Goal: Transaction & Acquisition: Purchase product/service

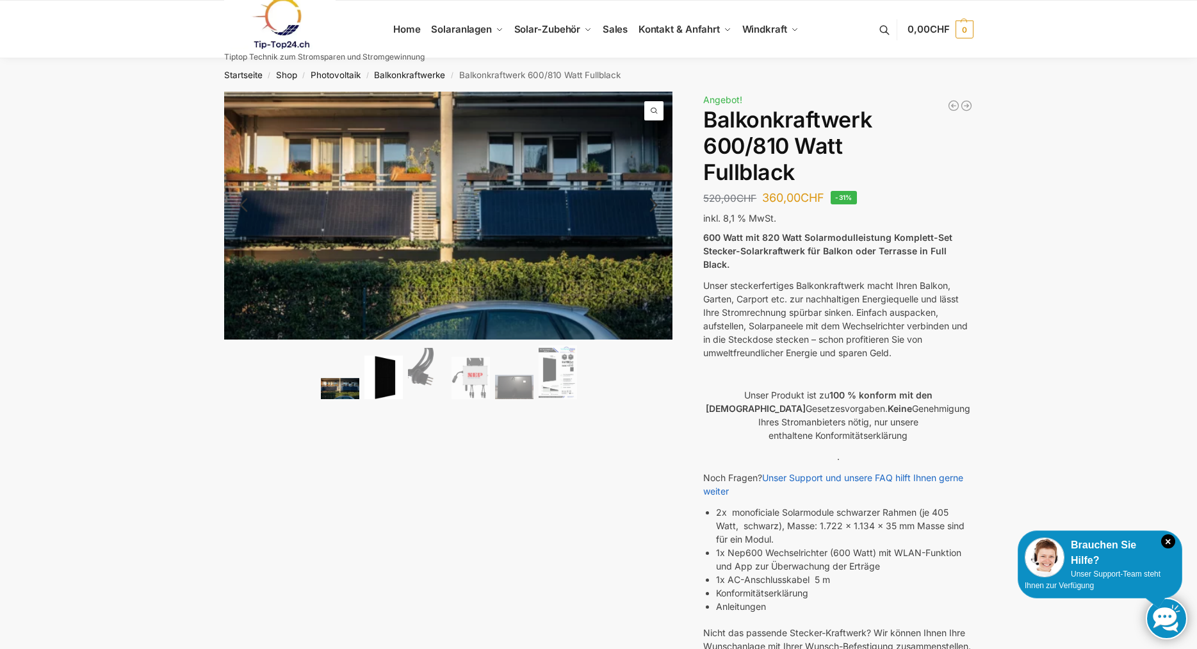
click at [382, 375] on img at bounding box center [383, 378] width 38 height 44
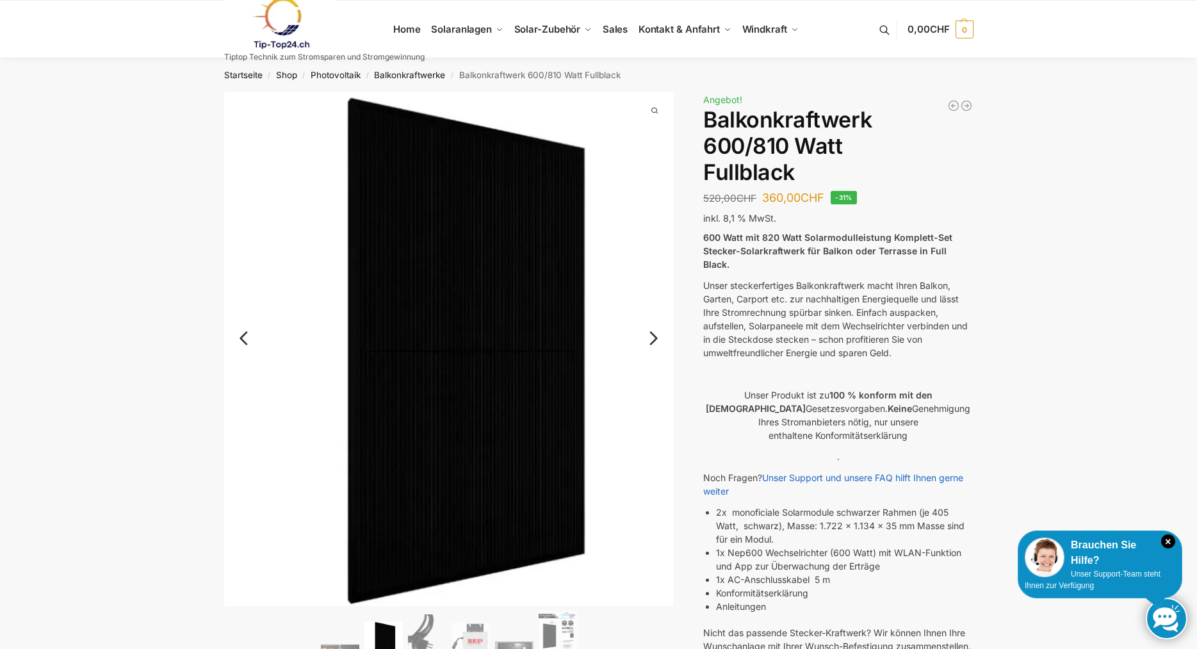
click at [656, 338] on link "Next" at bounding box center [651, 344] width 43 height 13
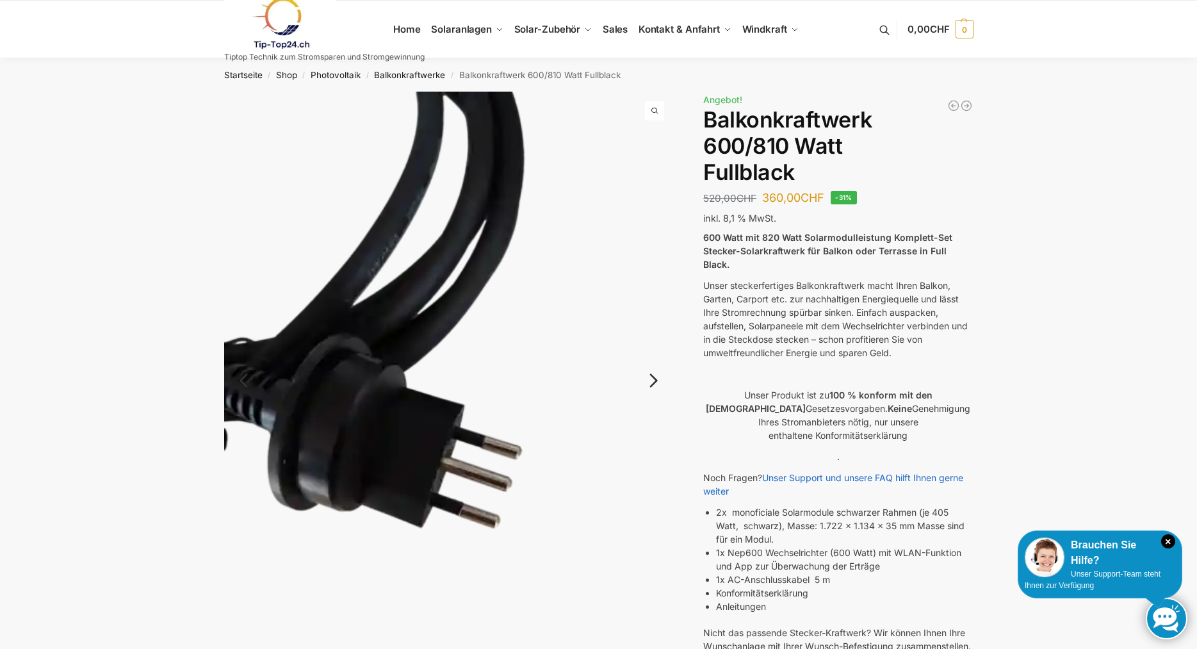
click at [656, 338] on img at bounding box center [449, 391] width 450 height 599
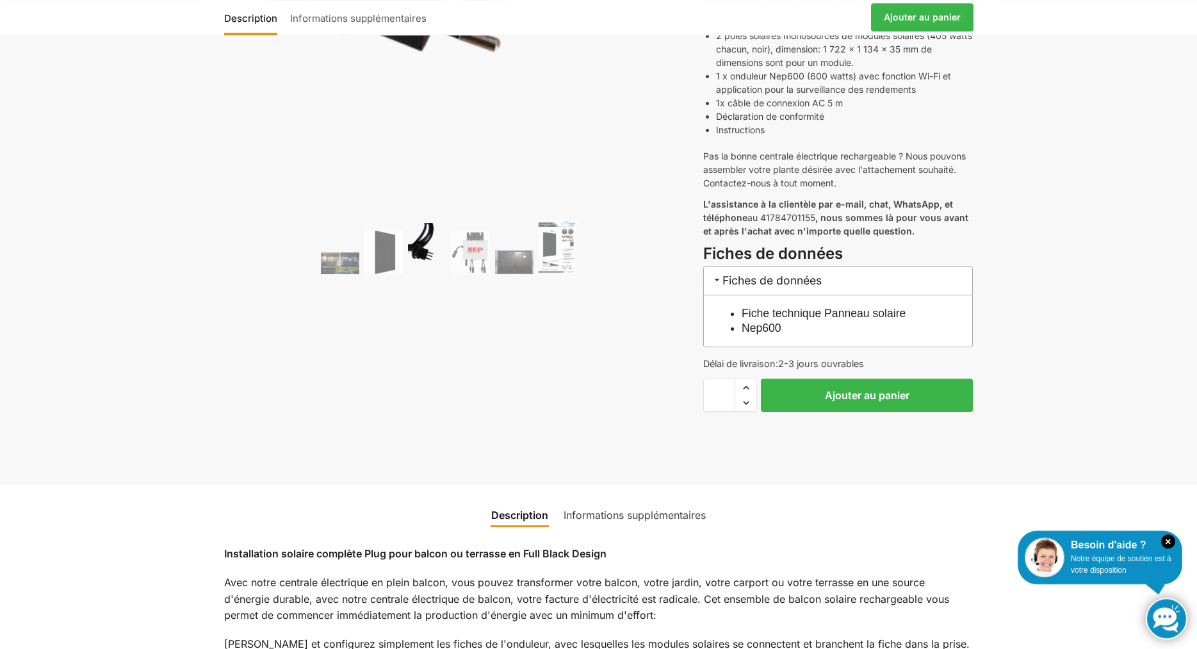
scroll to position [523, 0]
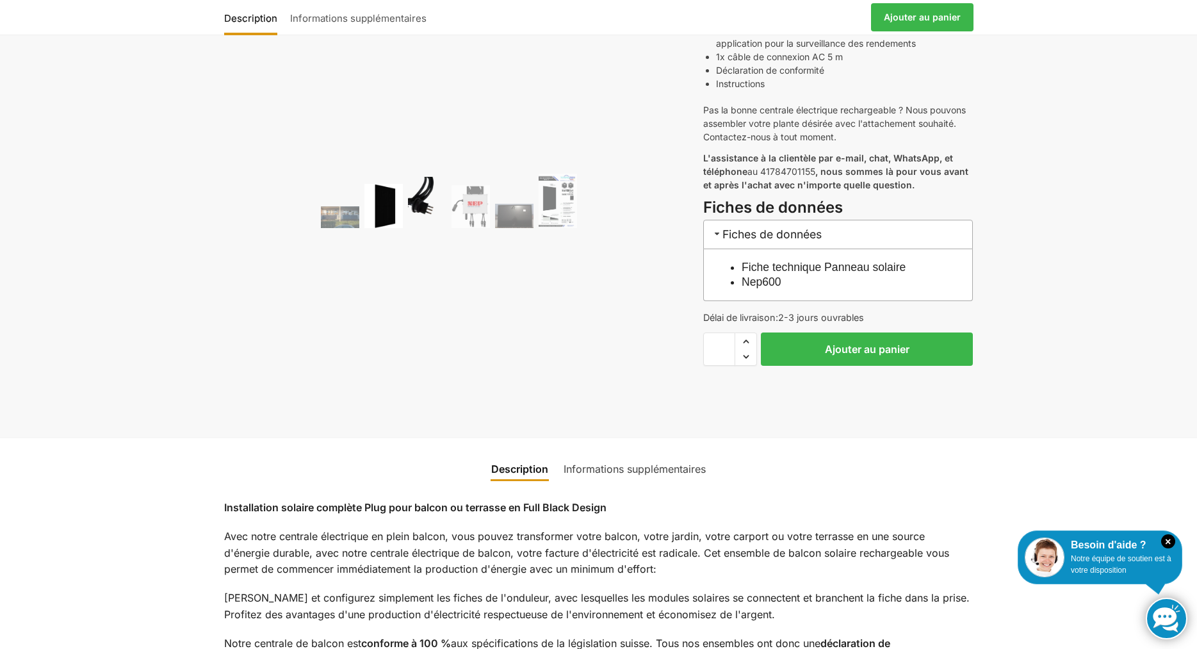
click at [375, 204] on img at bounding box center [383, 206] width 38 height 44
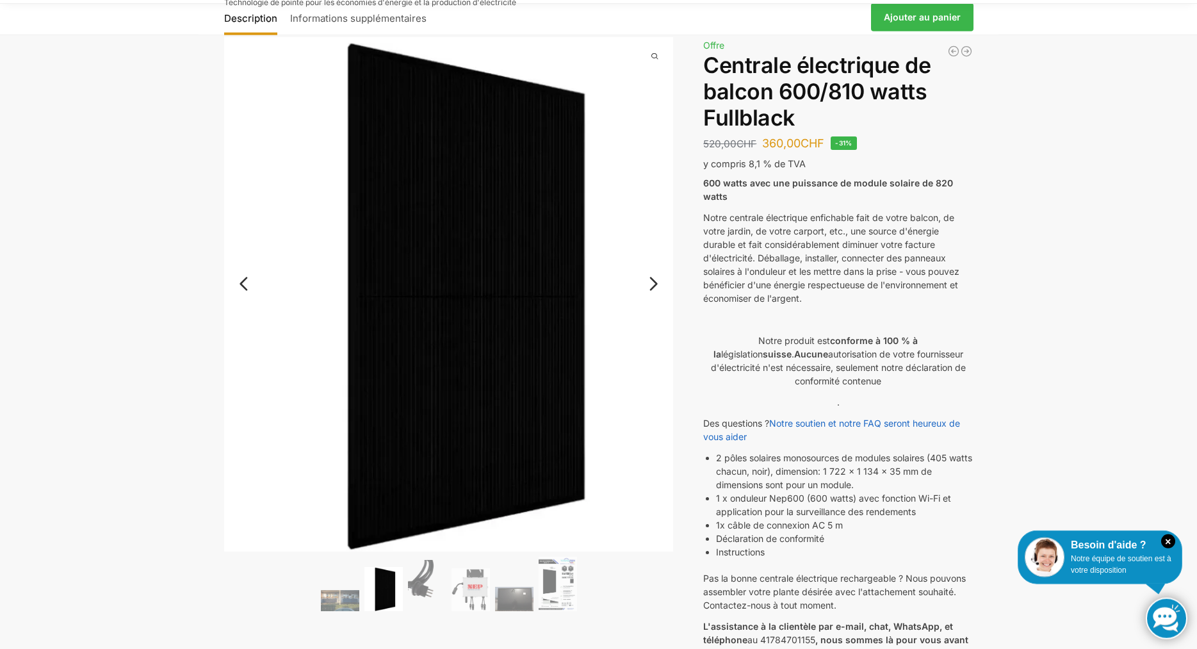
scroll to position [0, 0]
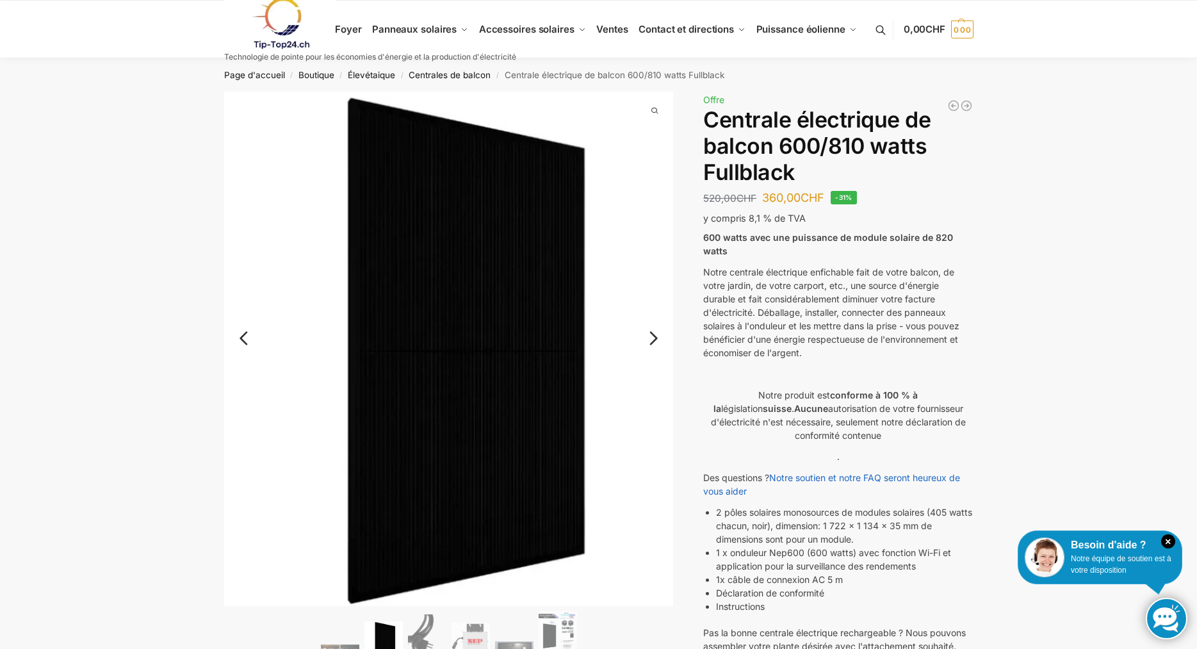
click at [650, 339] on link "Prochaine étape" at bounding box center [624, 344] width 99 height 13
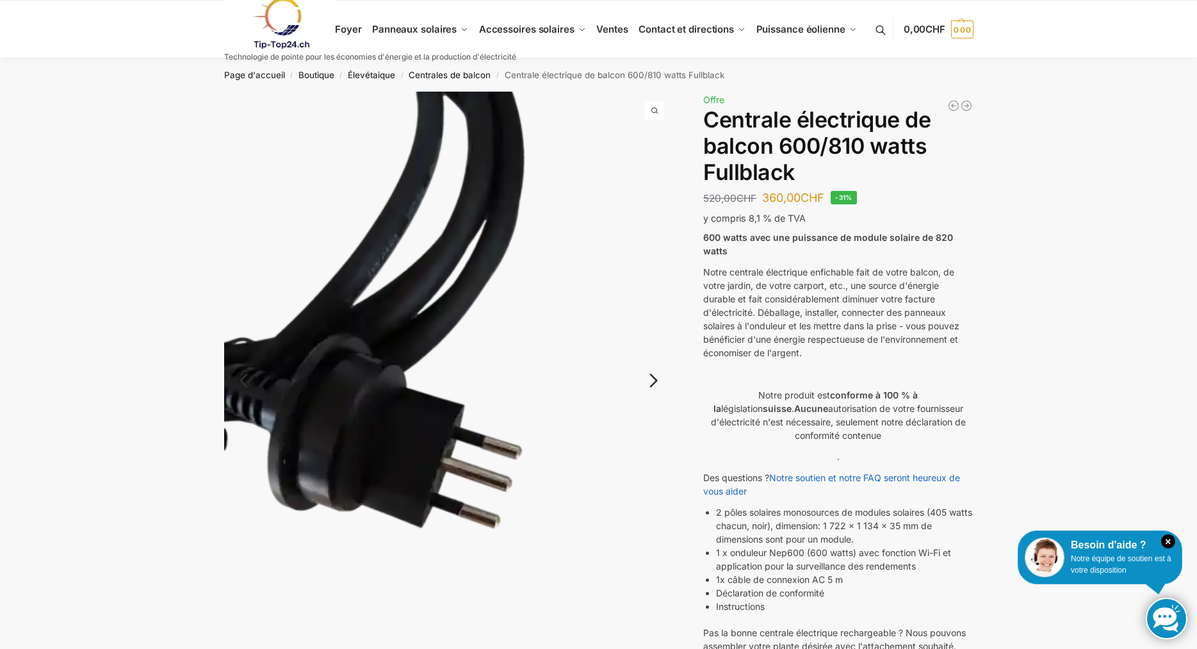
click at [643, 382] on img at bounding box center [449, 391] width 450 height 599
click at [651, 381] on link "Prochaine étape" at bounding box center [624, 387] width 99 height 13
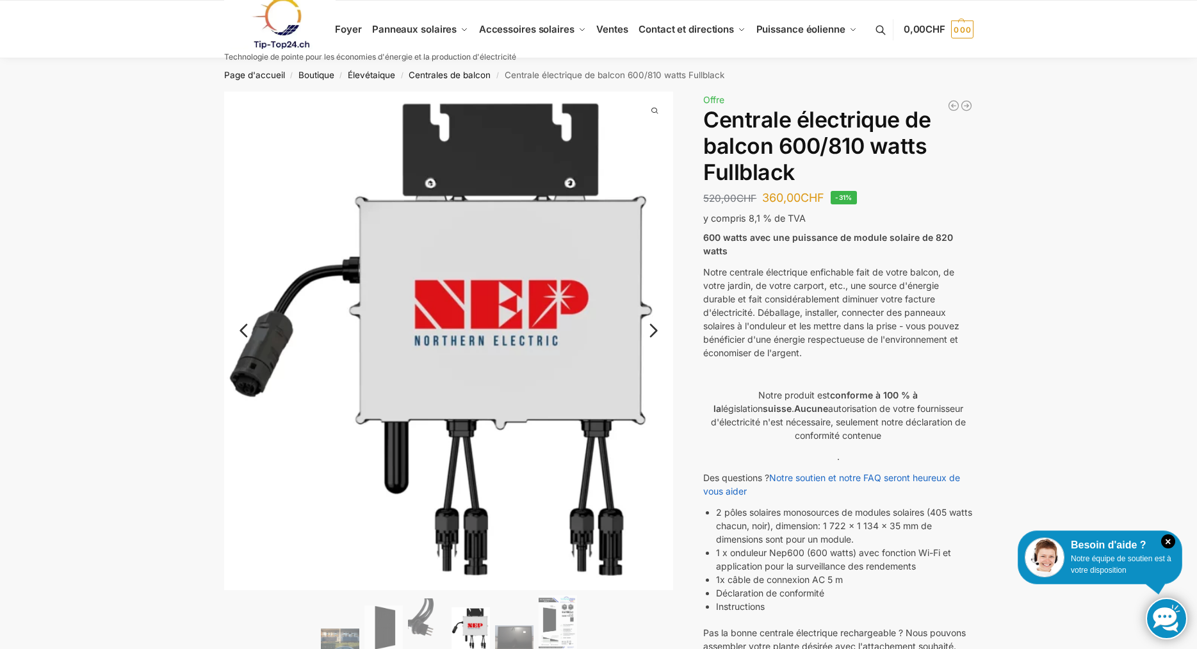
click at [656, 331] on link "Prochaine étape" at bounding box center [624, 337] width 99 height 13
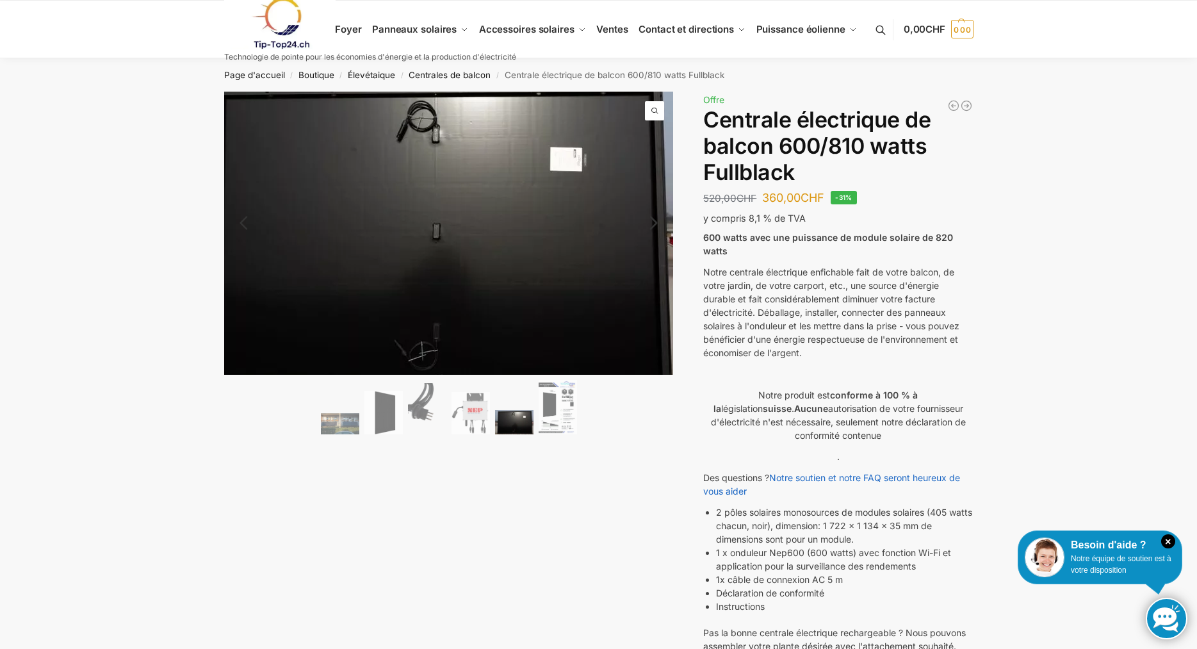
click at [583, 246] on img at bounding box center [430, 231] width 512 height 323
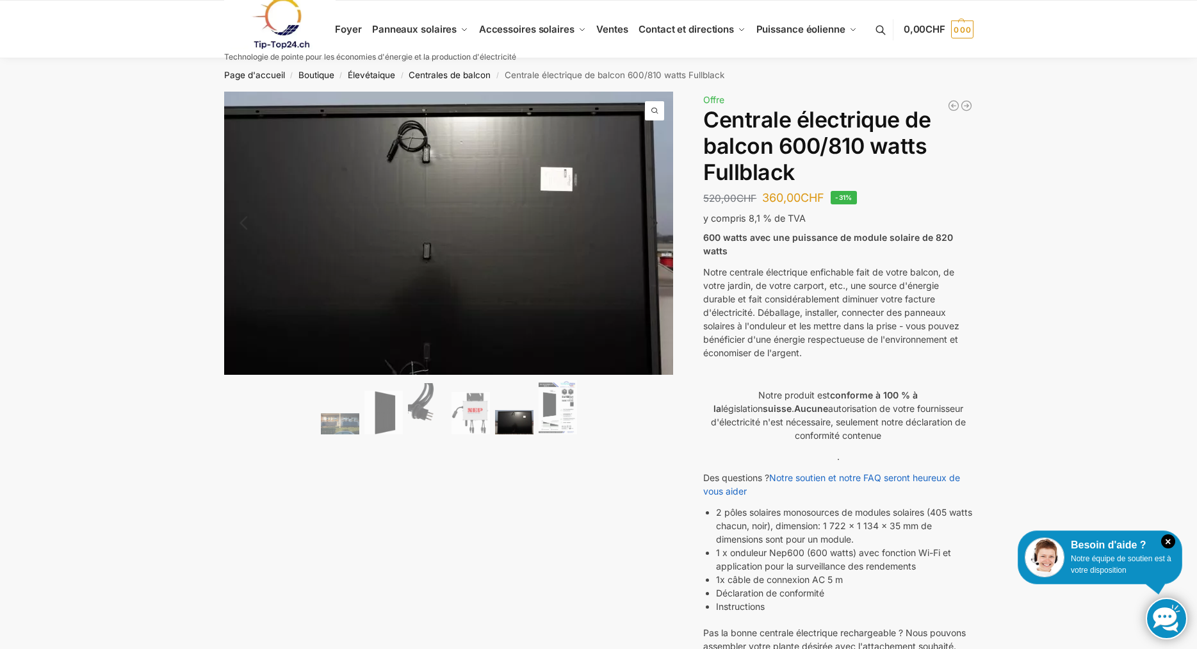
click at [653, 104] on span at bounding box center [654, 110] width 19 height 19
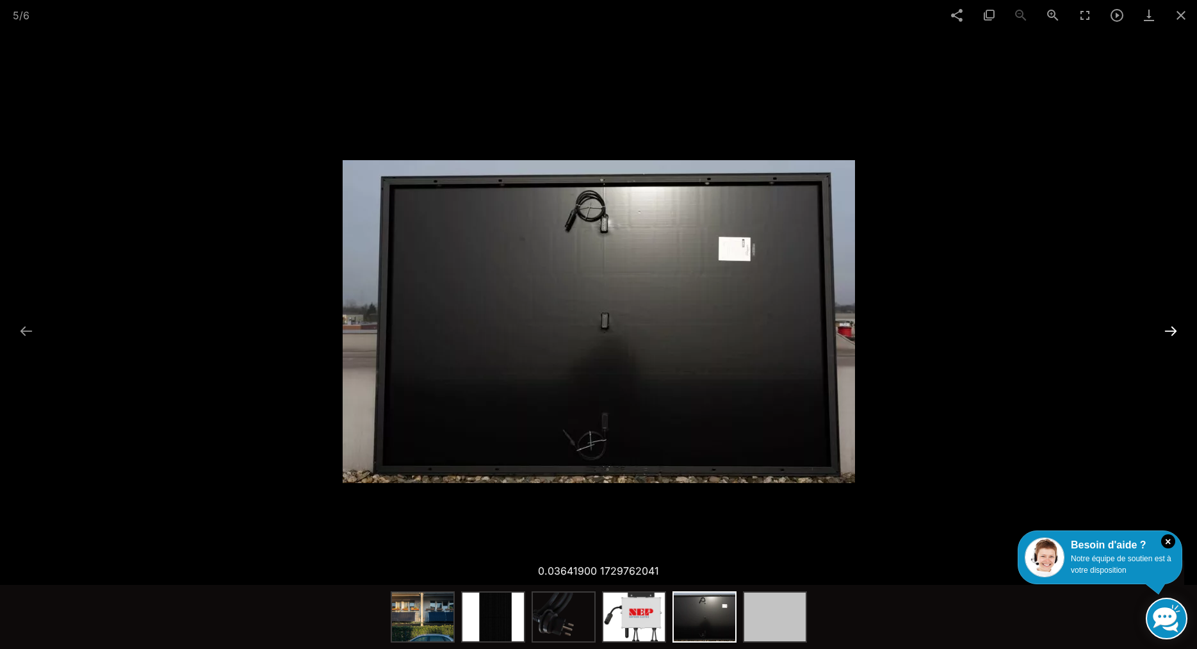
click at [1168, 329] on button at bounding box center [1171, 330] width 27 height 25
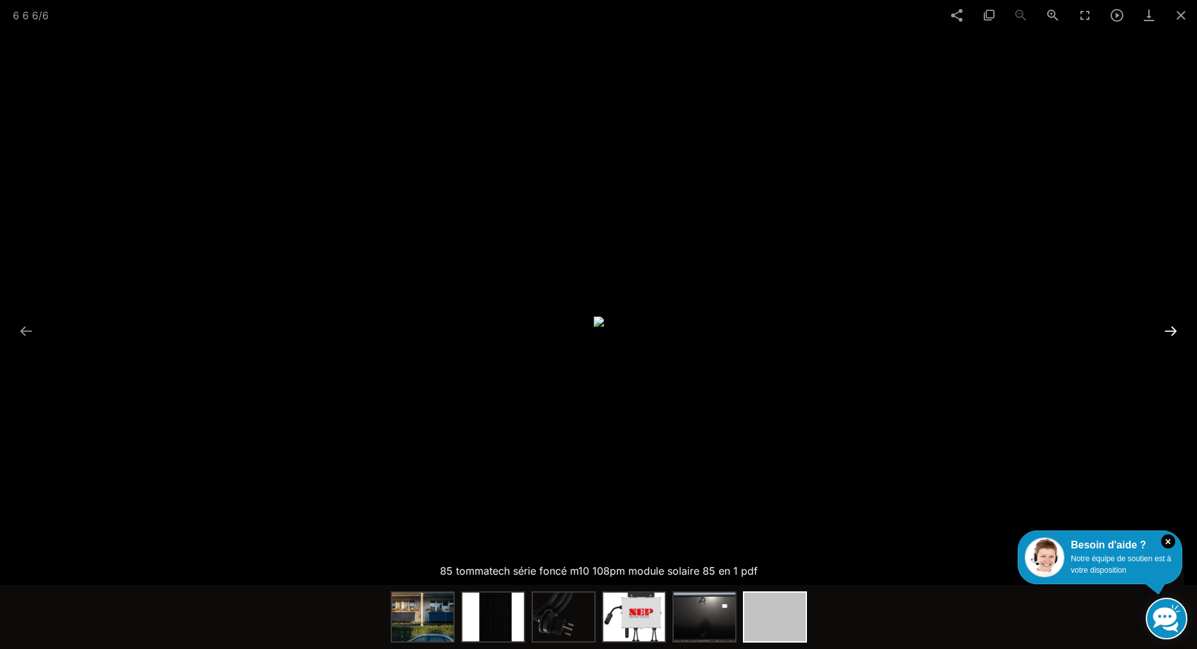
click at [1168, 329] on button at bounding box center [1171, 330] width 27 height 25
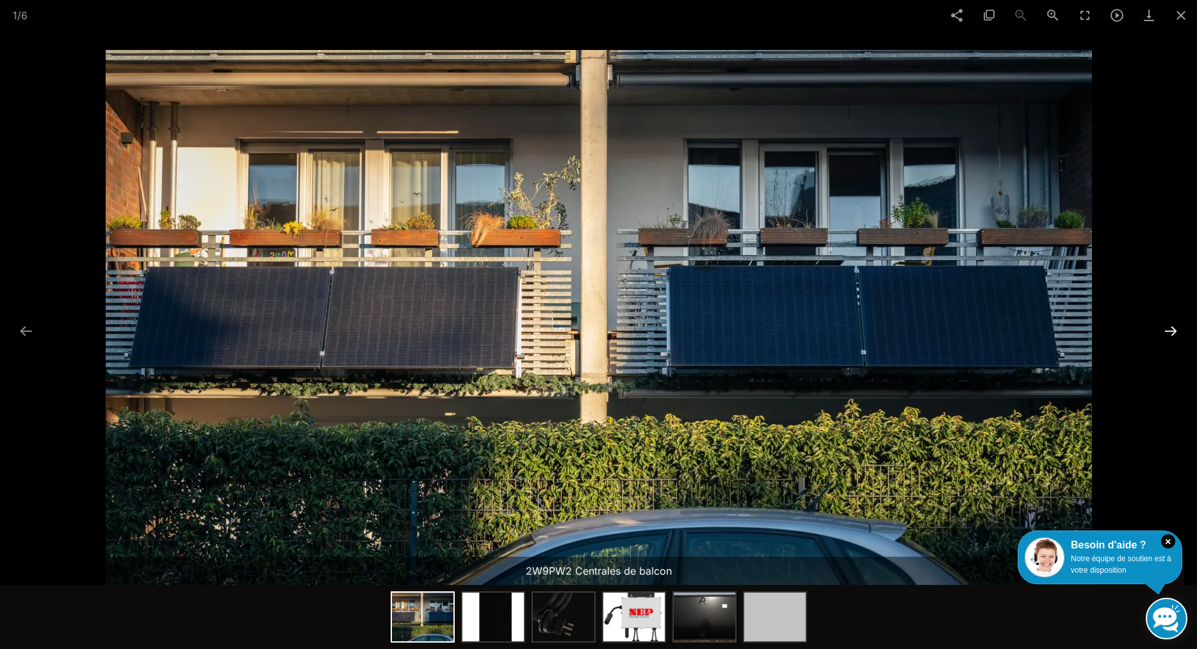
click at [1168, 326] on button at bounding box center [1171, 330] width 27 height 25
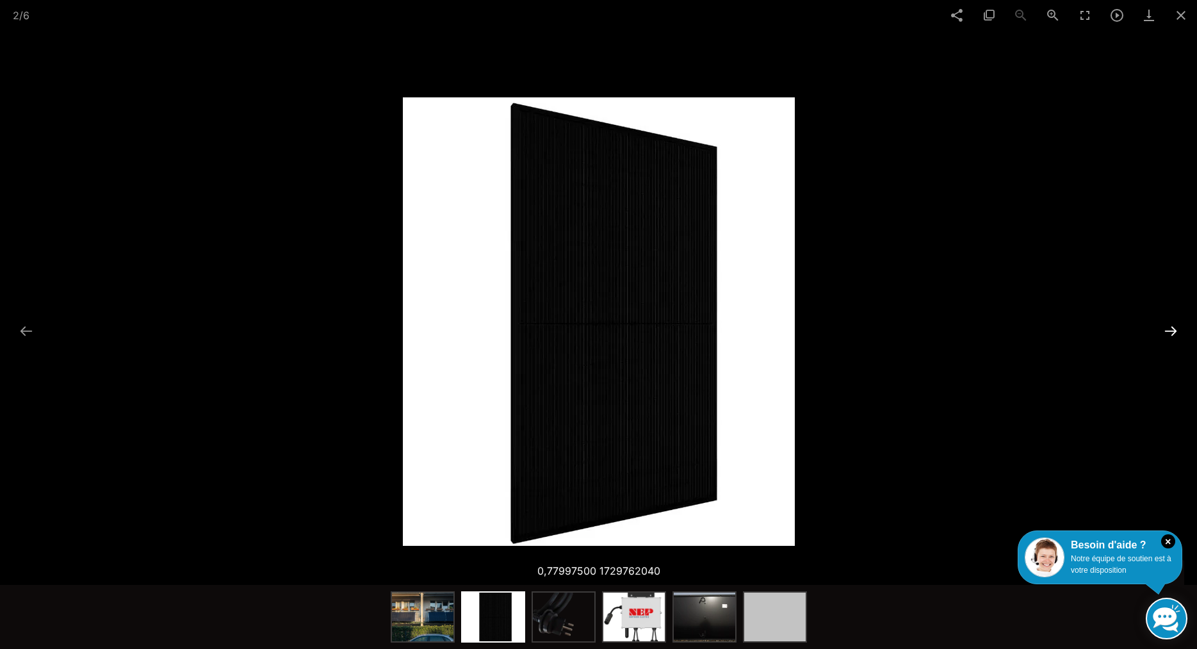
click at [1168, 326] on button at bounding box center [1171, 330] width 27 height 25
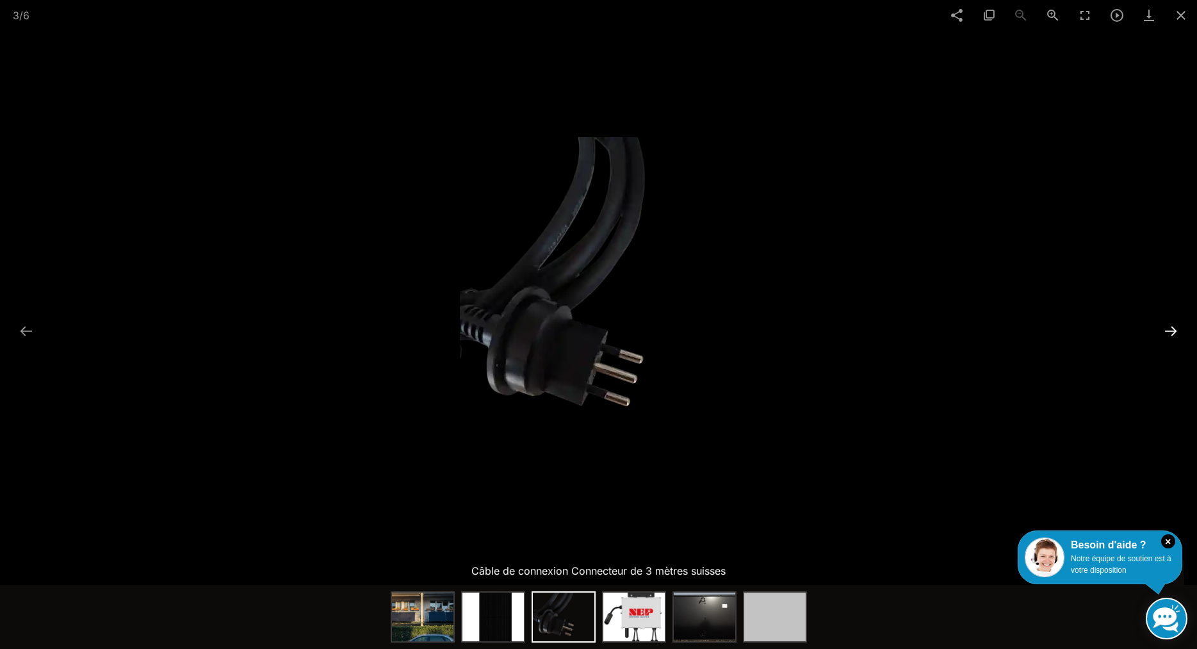
click at [1168, 326] on button at bounding box center [1171, 330] width 27 height 25
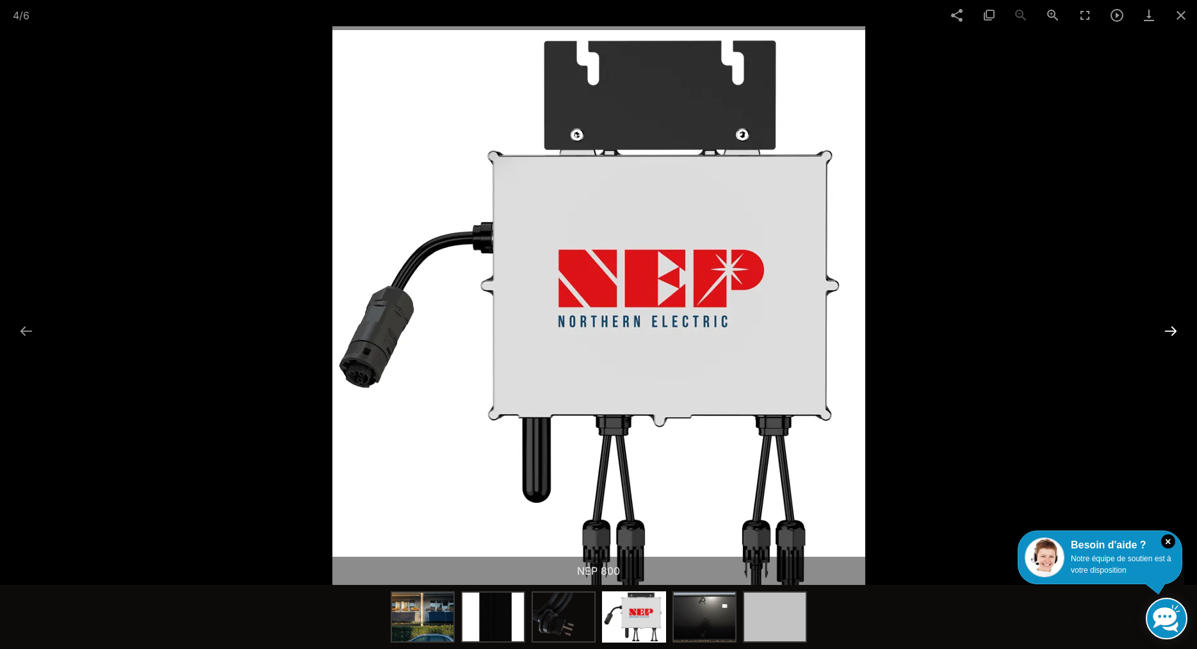
click at [1168, 326] on button at bounding box center [1171, 330] width 27 height 25
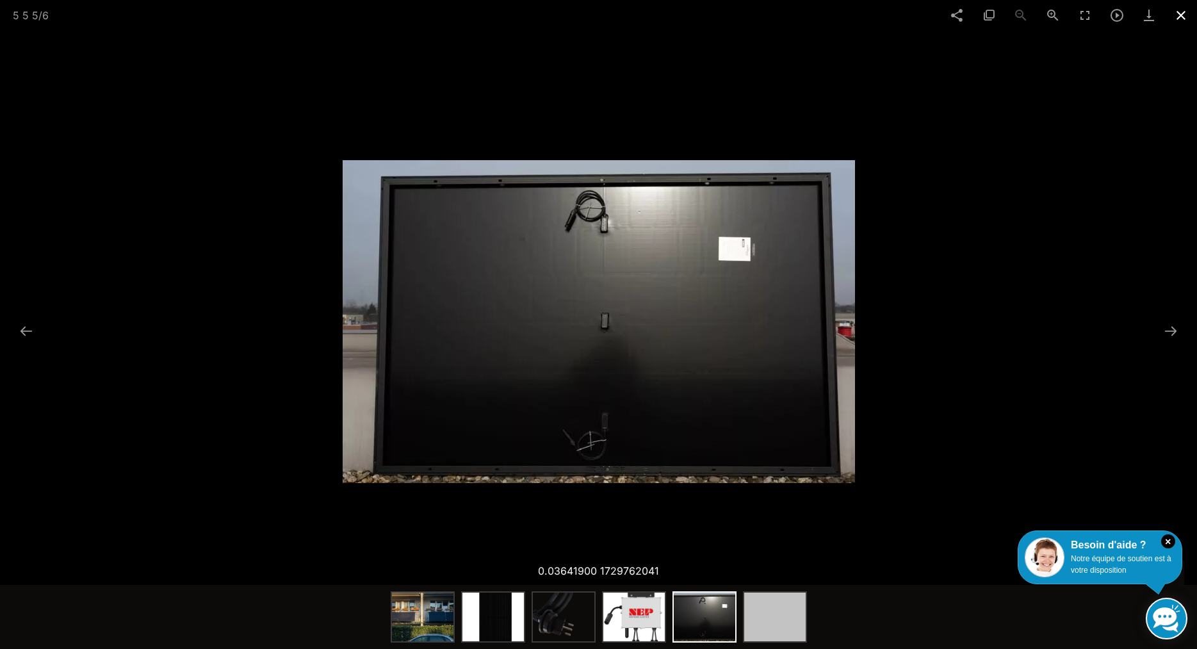
click at [1183, 11] on span at bounding box center [1181, 15] width 32 height 30
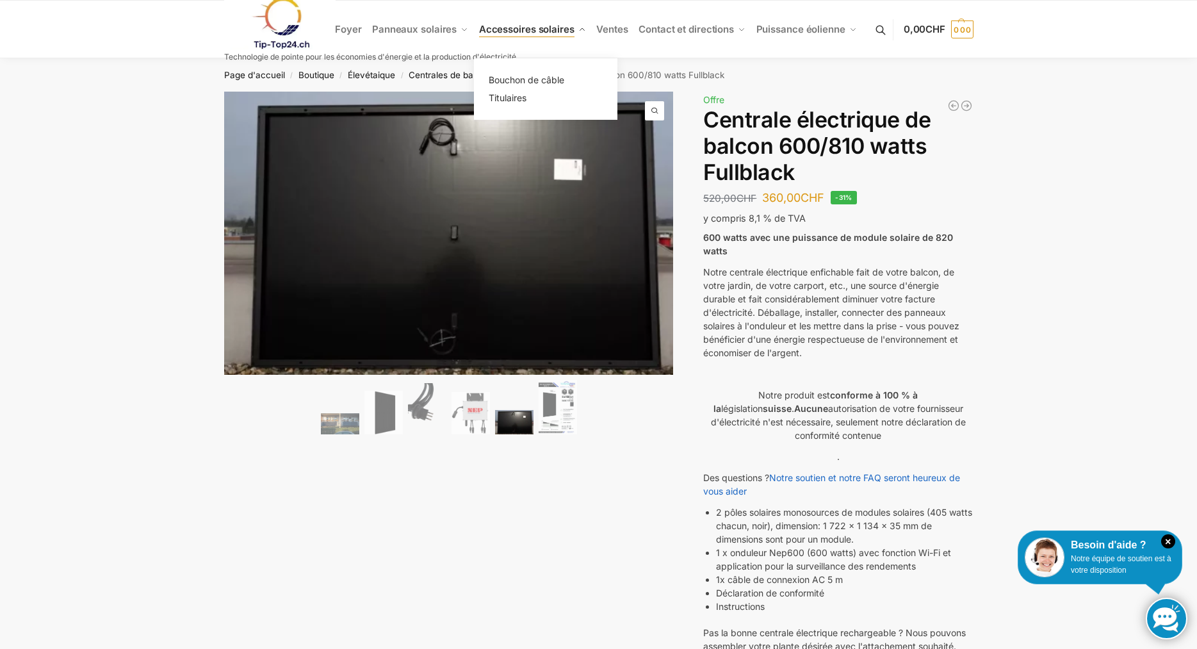
click at [532, 29] on span "Accessoires solaires" at bounding box center [526, 29] width 95 height 12
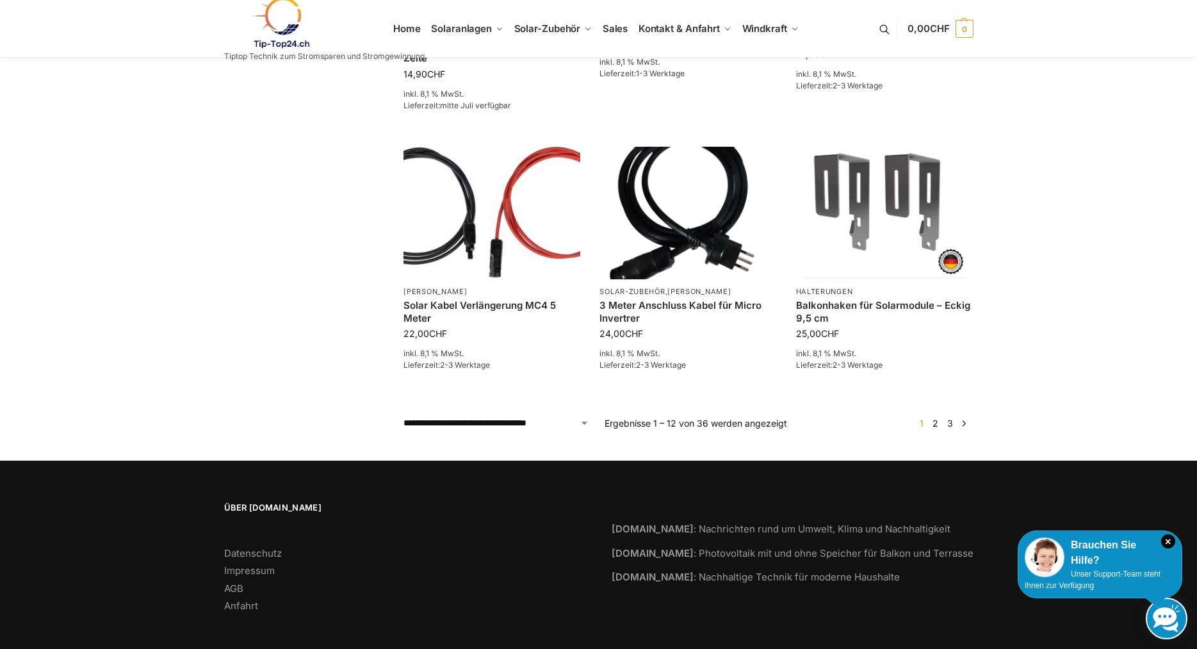
scroll to position [897, 0]
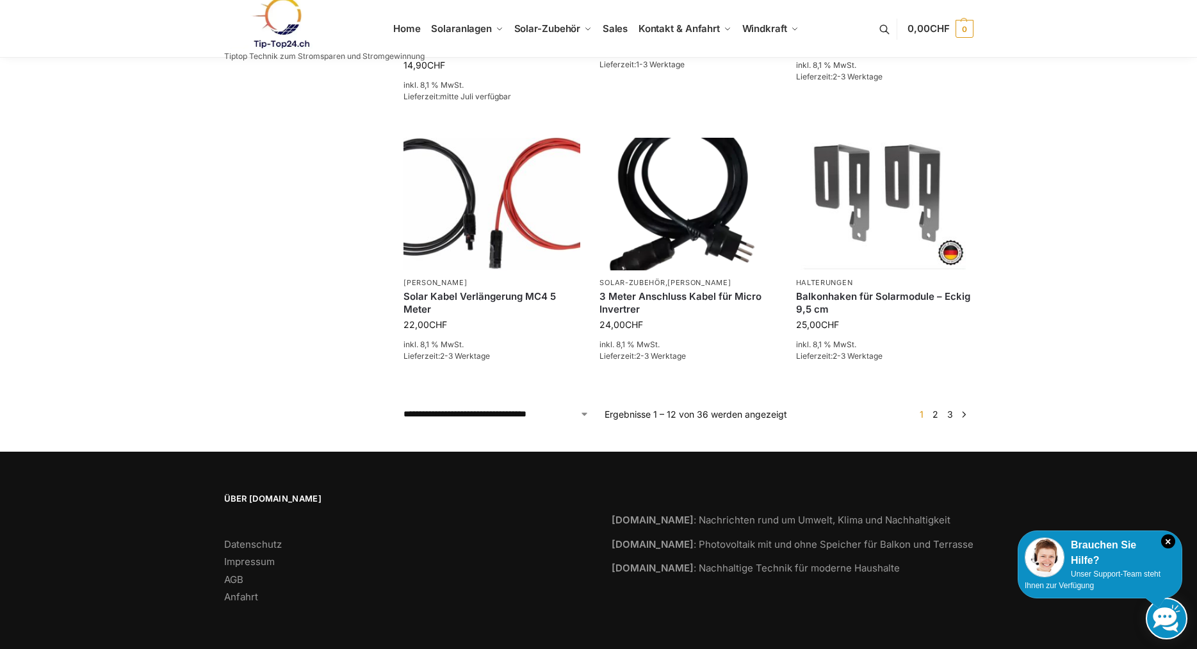
click at [963, 416] on link "→" at bounding box center [964, 413] width 10 height 13
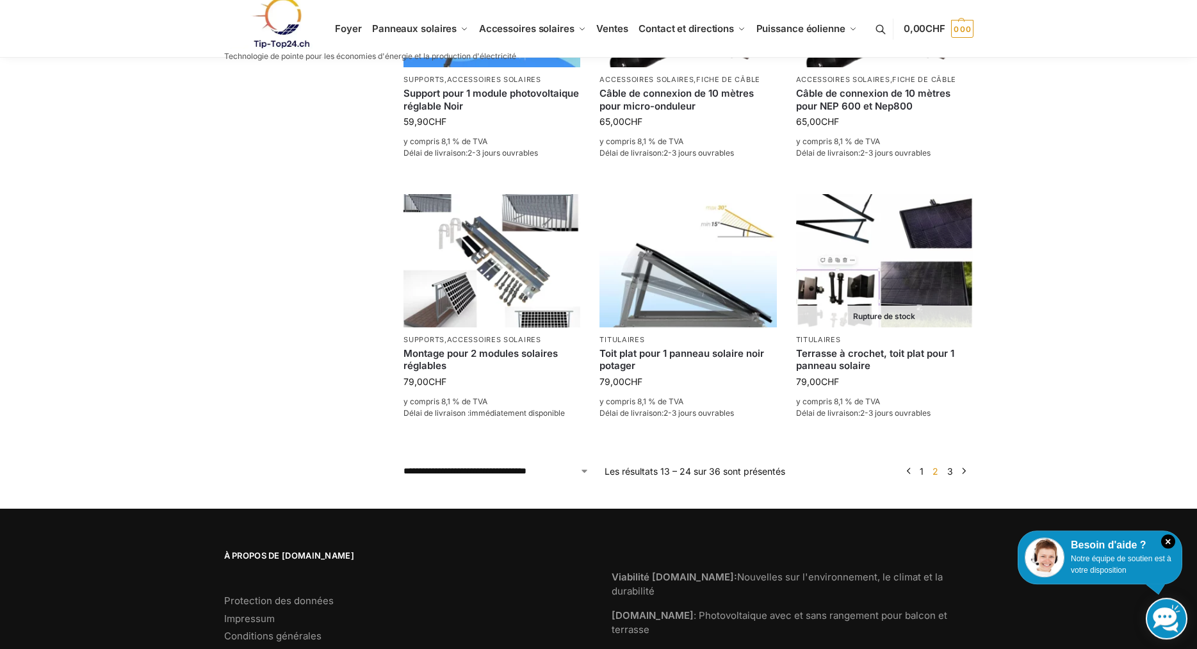
scroll to position [862, 0]
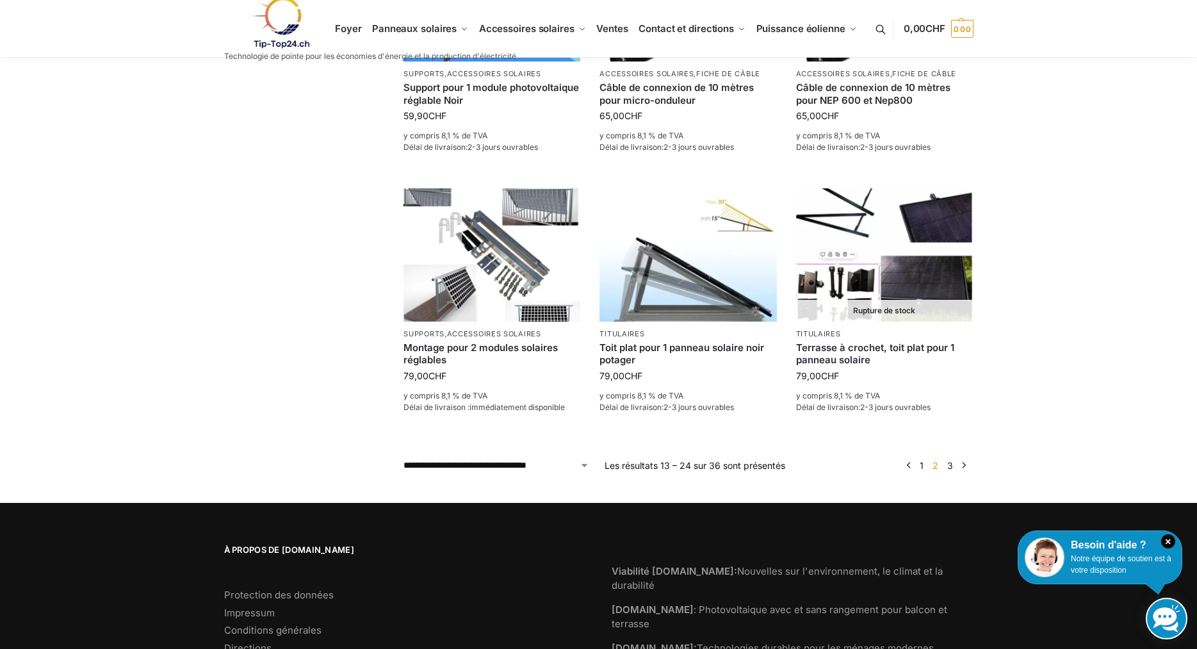
click at [951, 466] on link "3" at bounding box center [950, 465] width 12 height 11
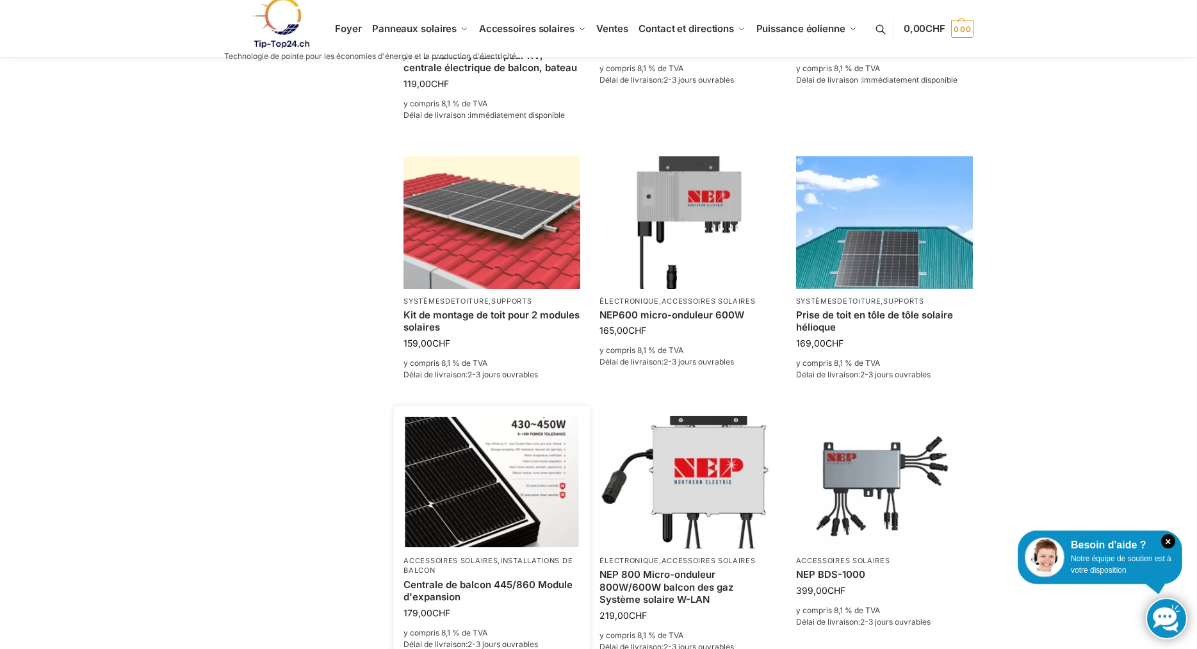
scroll to position [653, 0]
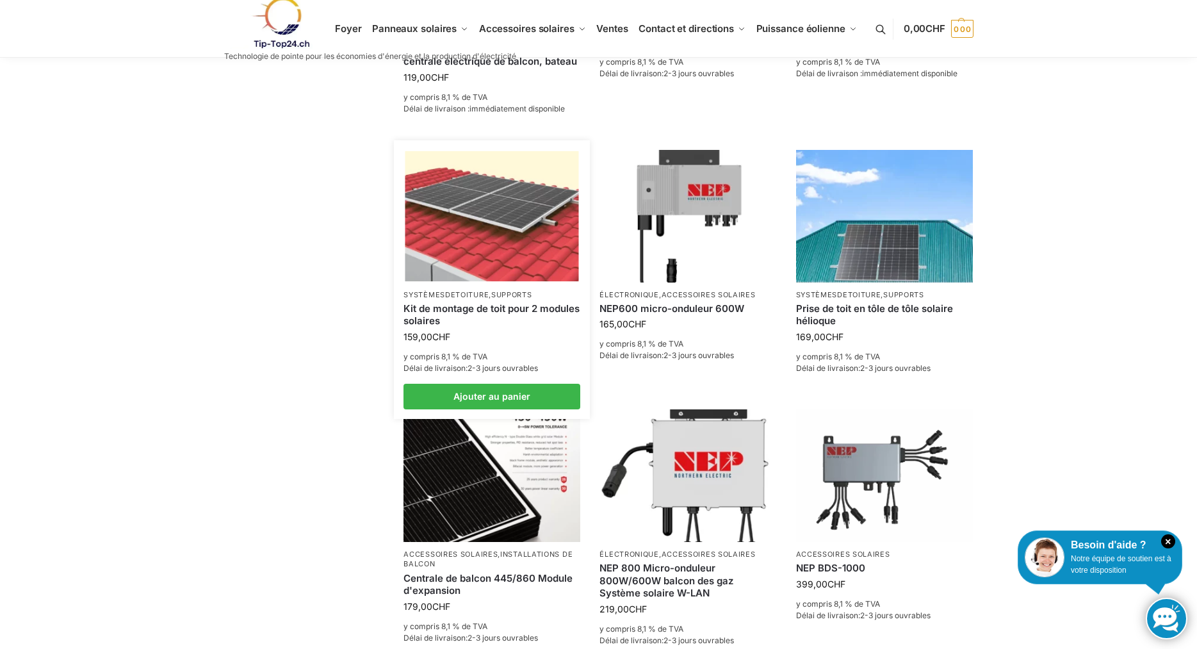
click at [482, 308] on link "Kit de montage de toit pour 2 modules solaires" at bounding box center [492, 314] width 177 height 25
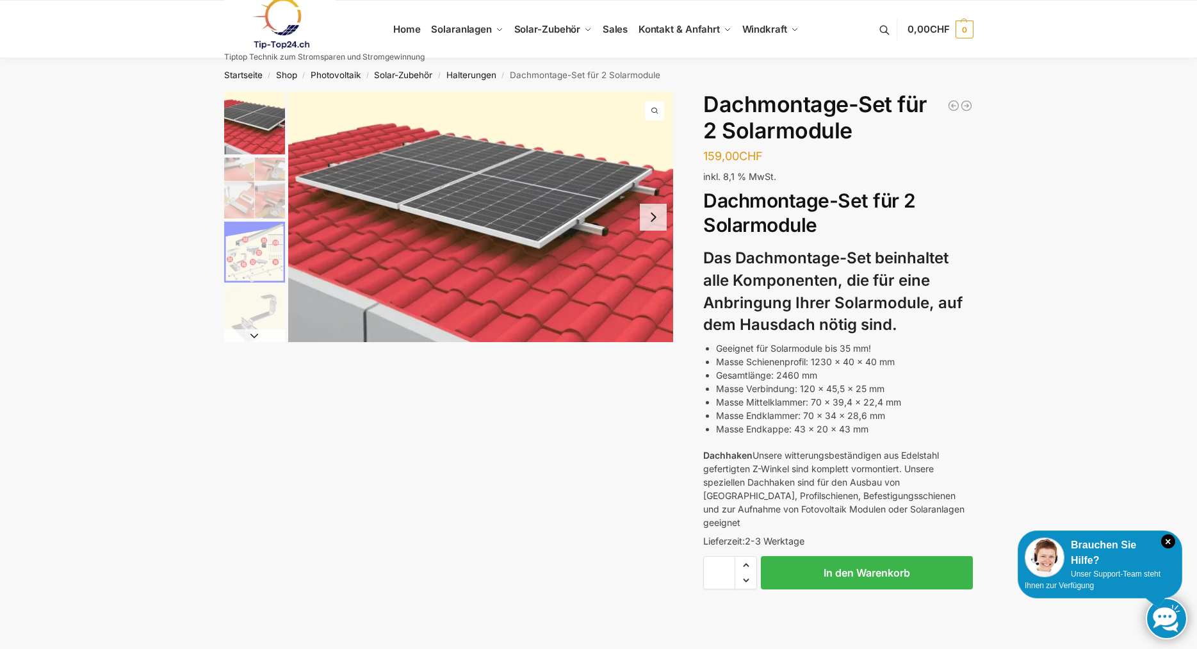
click at [255, 126] on img "1 / 5" at bounding box center [254, 123] width 61 height 63
click at [657, 104] on span "1 / 5" at bounding box center [654, 110] width 19 height 19
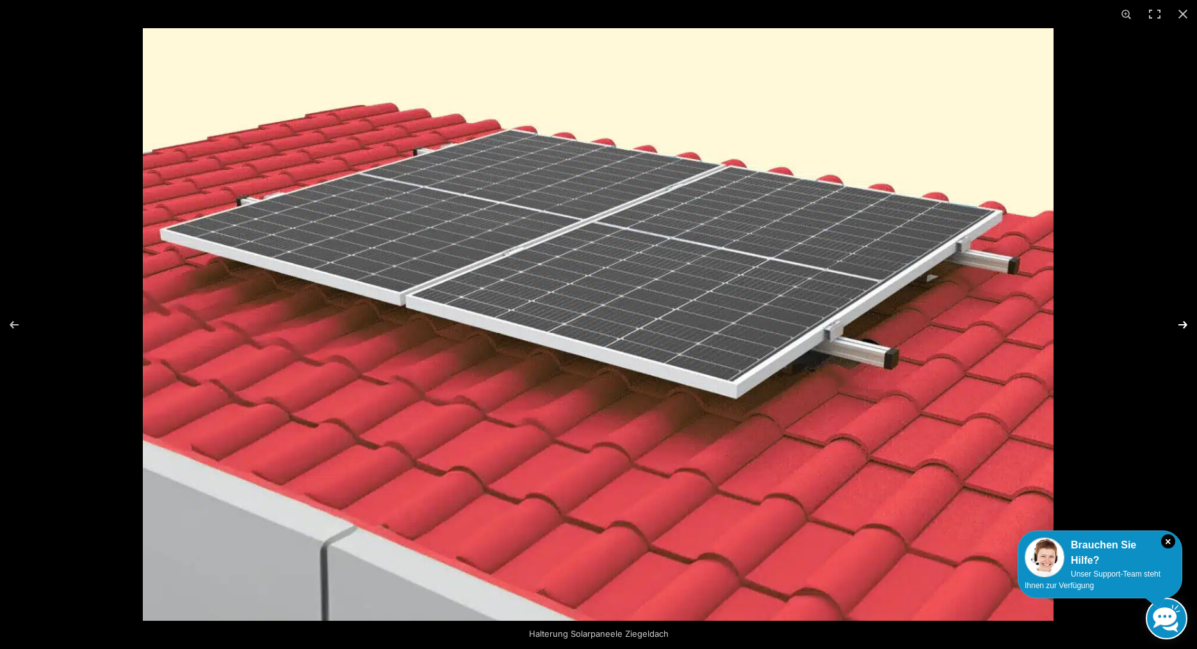
click at [1182, 320] on button "Next (arrow right)" at bounding box center [1174, 325] width 45 height 64
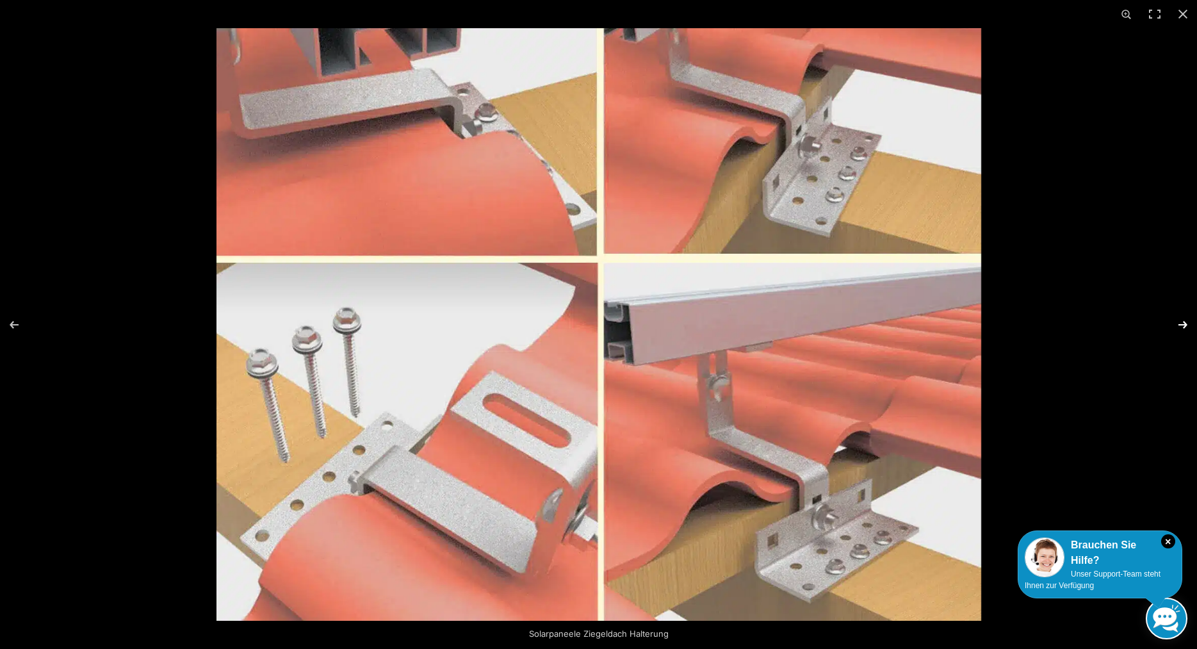
click at [1184, 320] on button "Next (arrow right)" at bounding box center [1174, 325] width 45 height 64
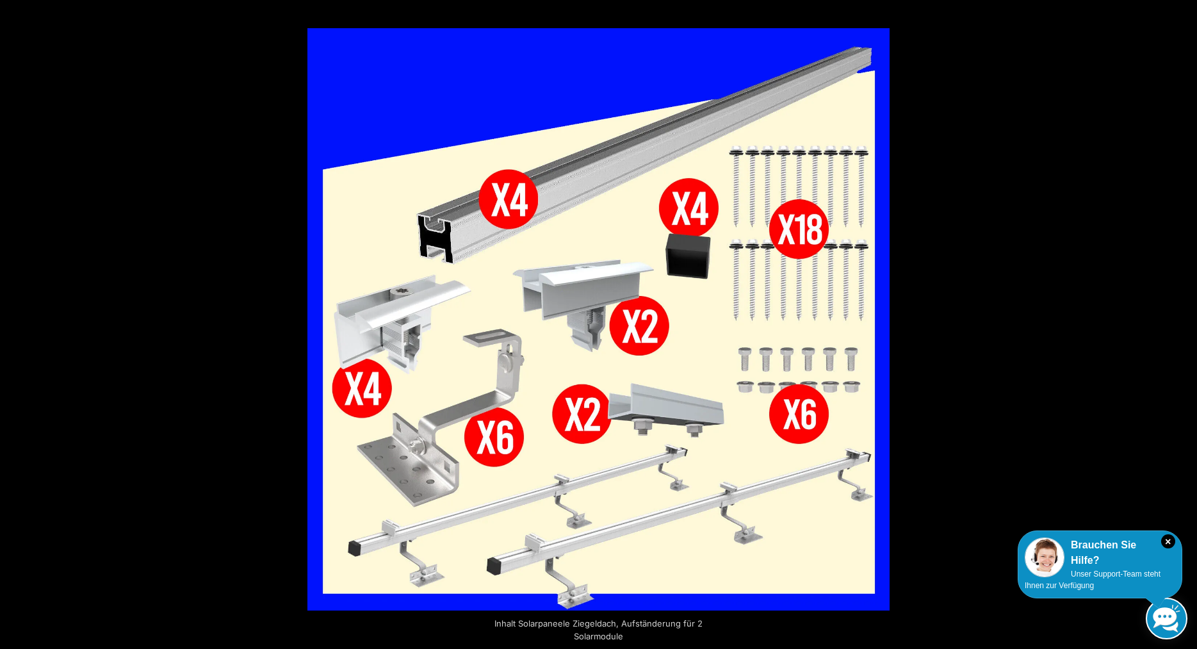
click at [1185, 320] on button "Next (arrow right)" at bounding box center [1174, 325] width 45 height 64
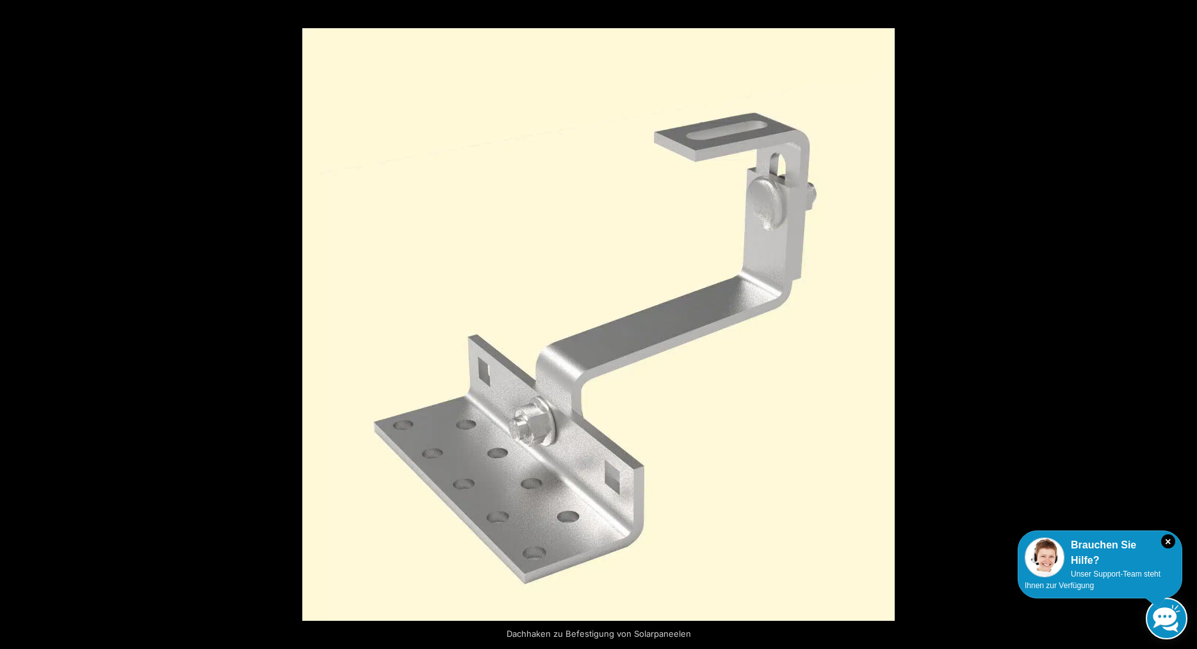
click at [1185, 320] on button "Next (arrow right)" at bounding box center [1174, 325] width 45 height 64
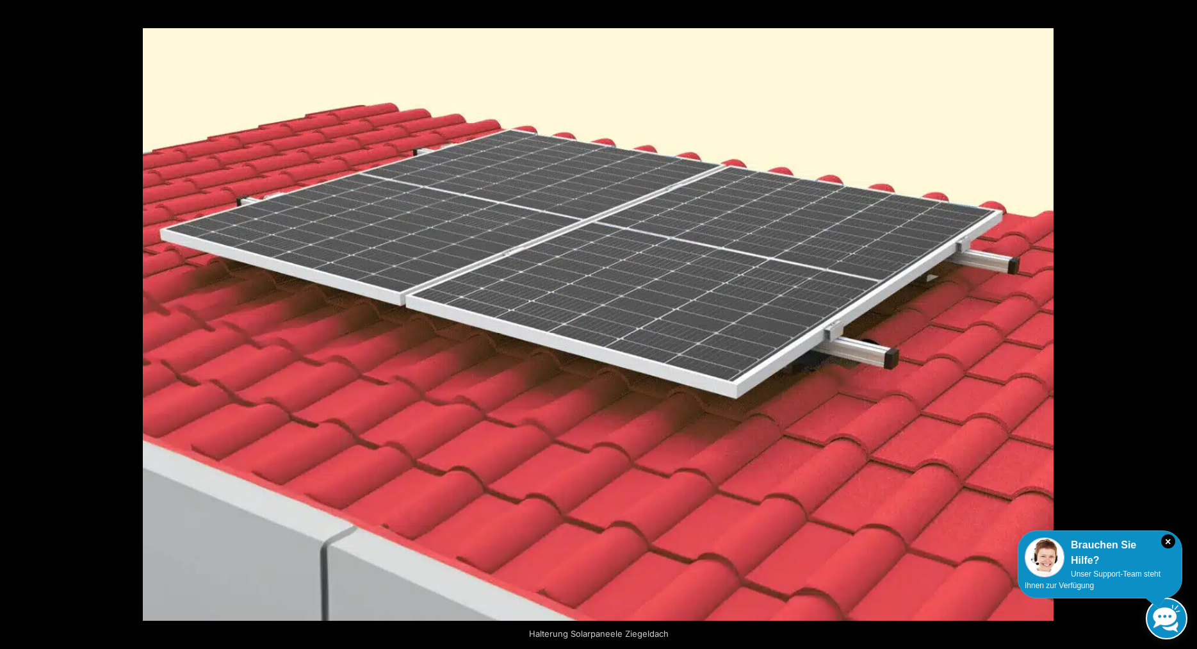
click at [1185, 320] on button "Next (arrow right)" at bounding box center [1174, 325] width 45 height 64
click at [1186, 11] on button "Close (Esc)" at bounding box center [1183, 14] width 28 height 28
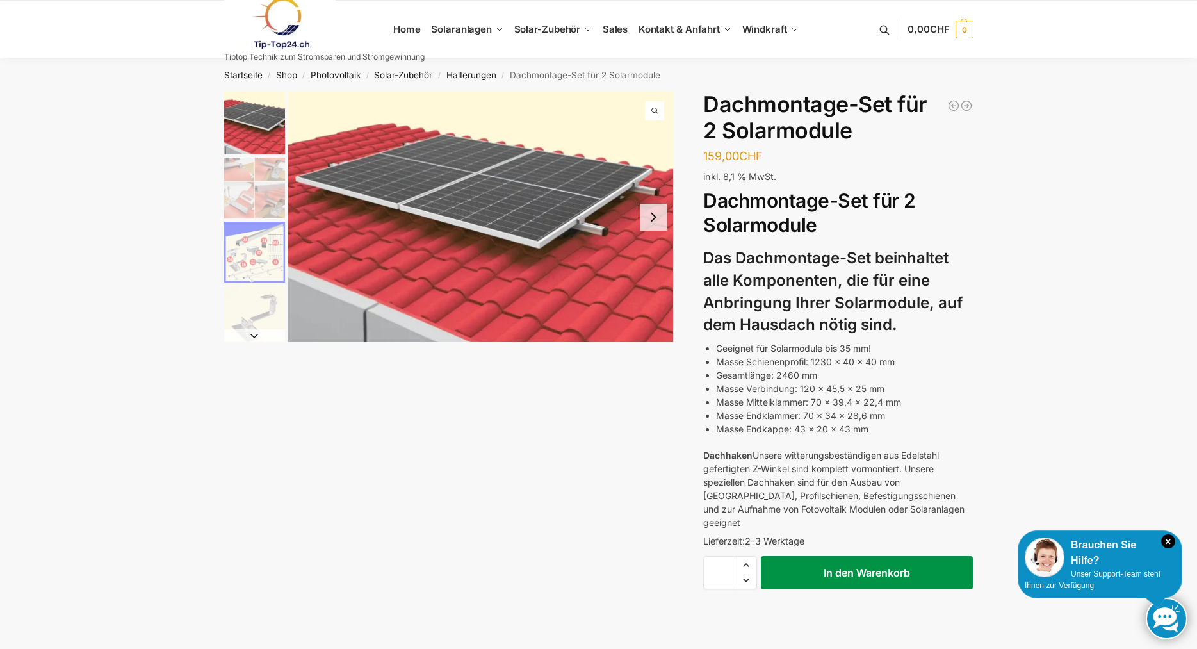
click at [896, 559] on button "In den Warenkorb" at bounding box center [867, 572] width 212 height 33
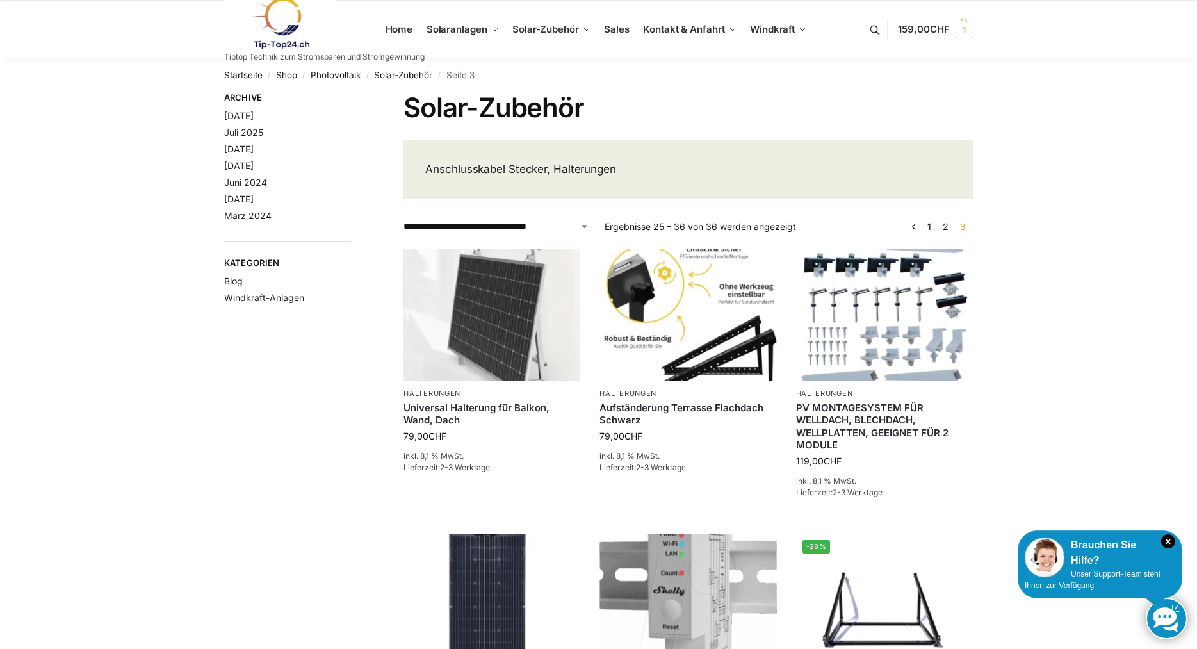
scroll to position [653, 0]
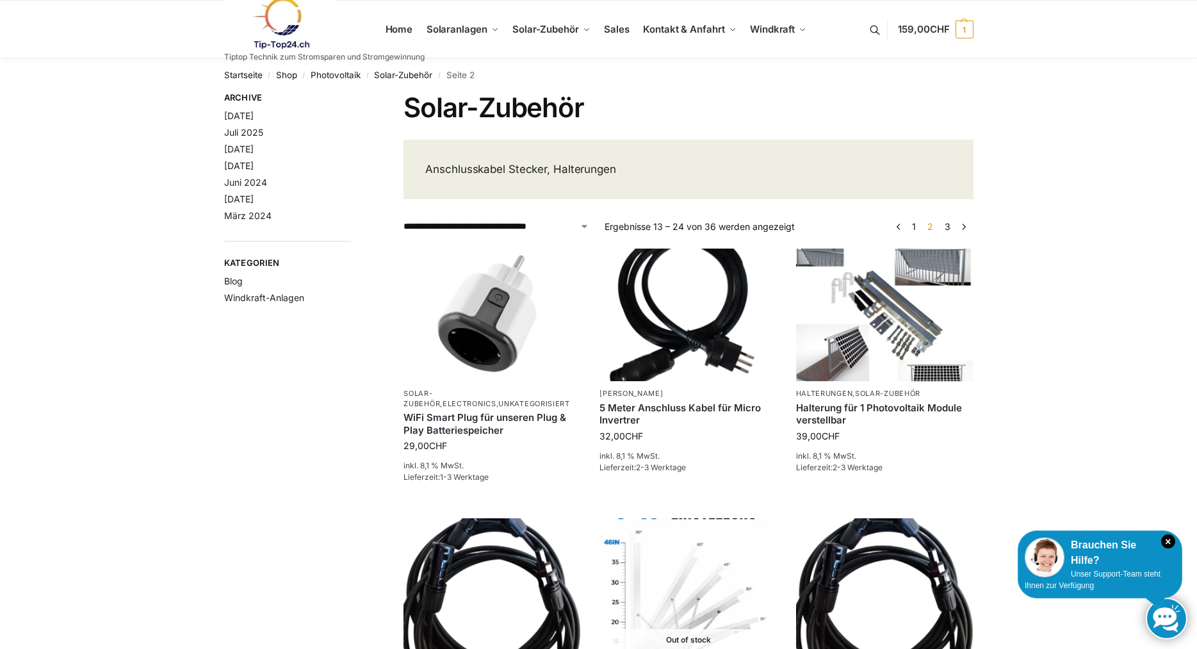
scroll to position [862, 0]
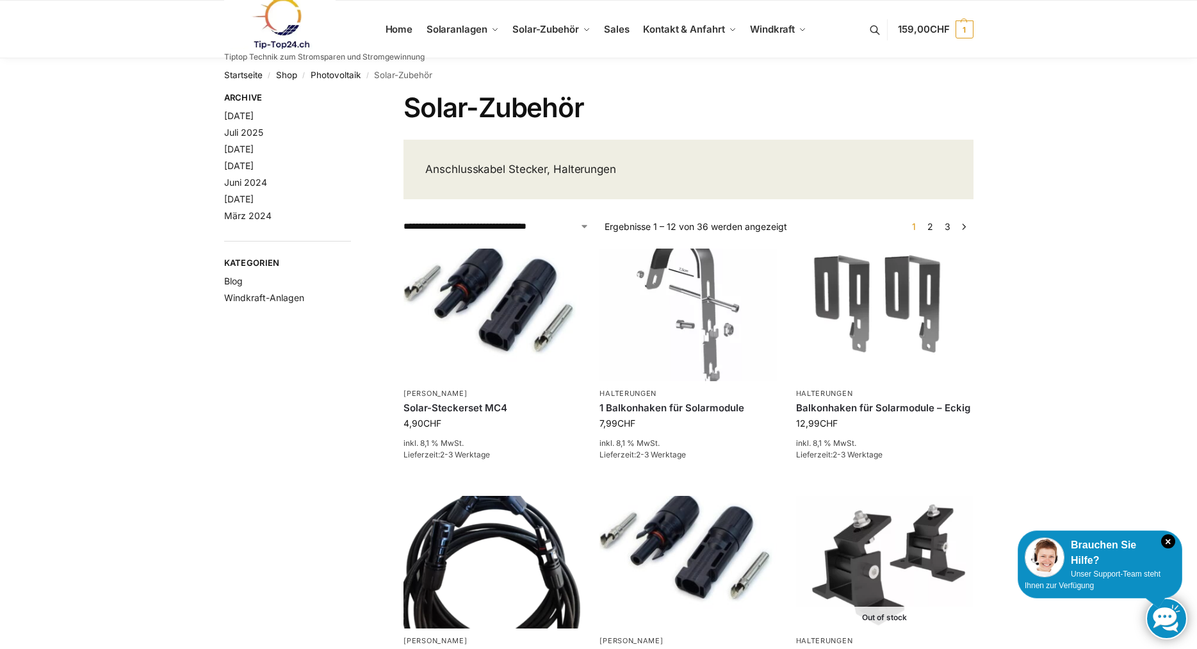
scroll to position [897, 0]
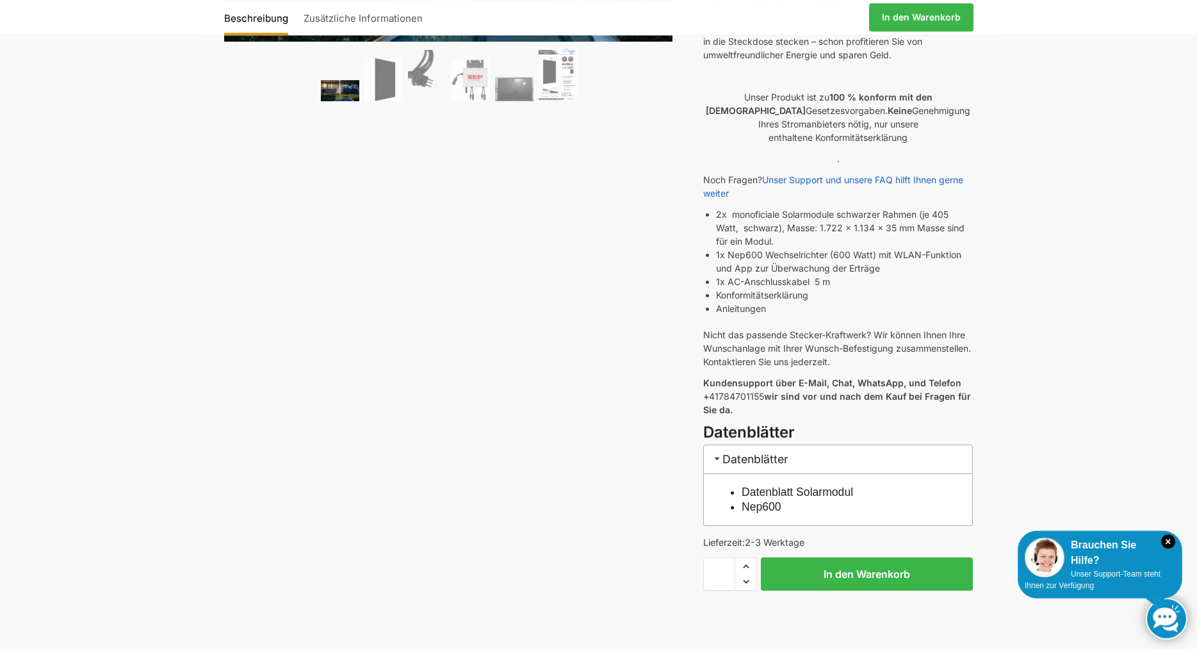
scroll to position [327, 0]
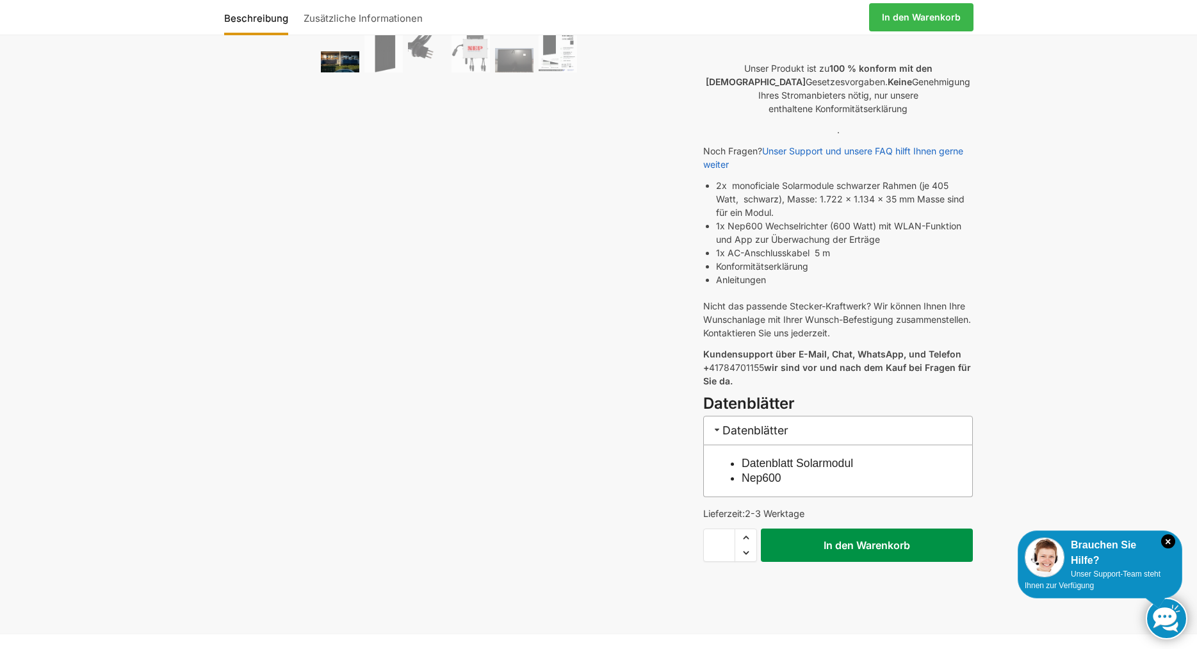
click at [872, 534] on button "In den Warenkorb" at bounding box center [867, 544] width 212 height 33
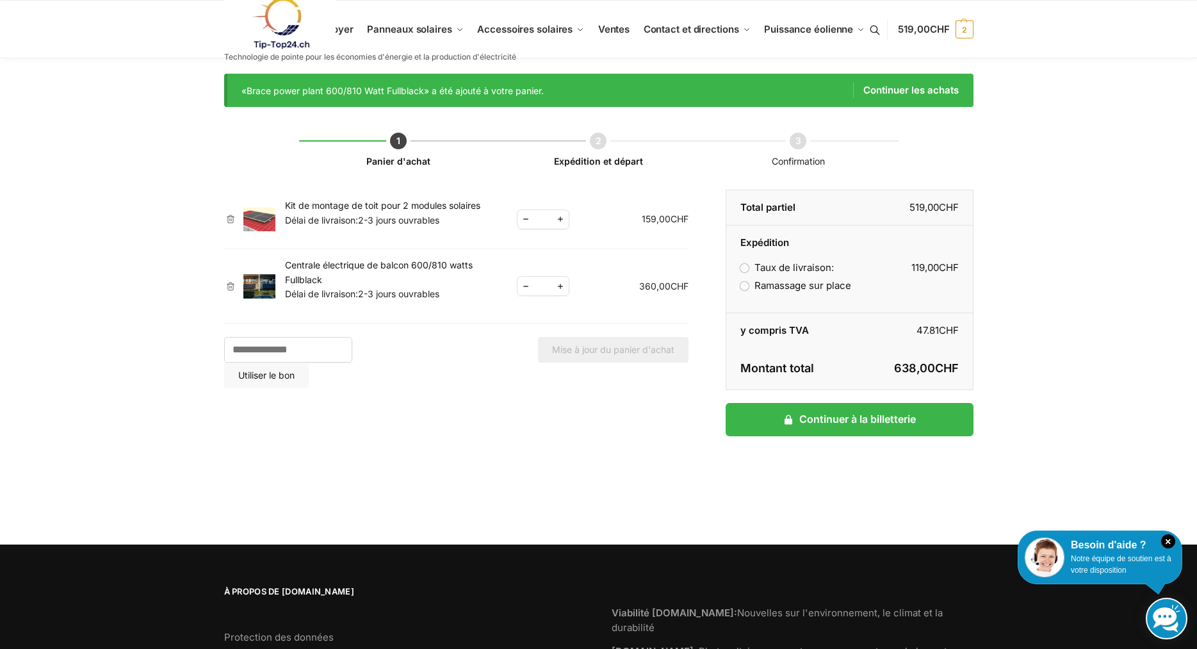
click at [745, 286] on label "Ramassage sur place" at bounding box center [796, 285] width 110 height 12
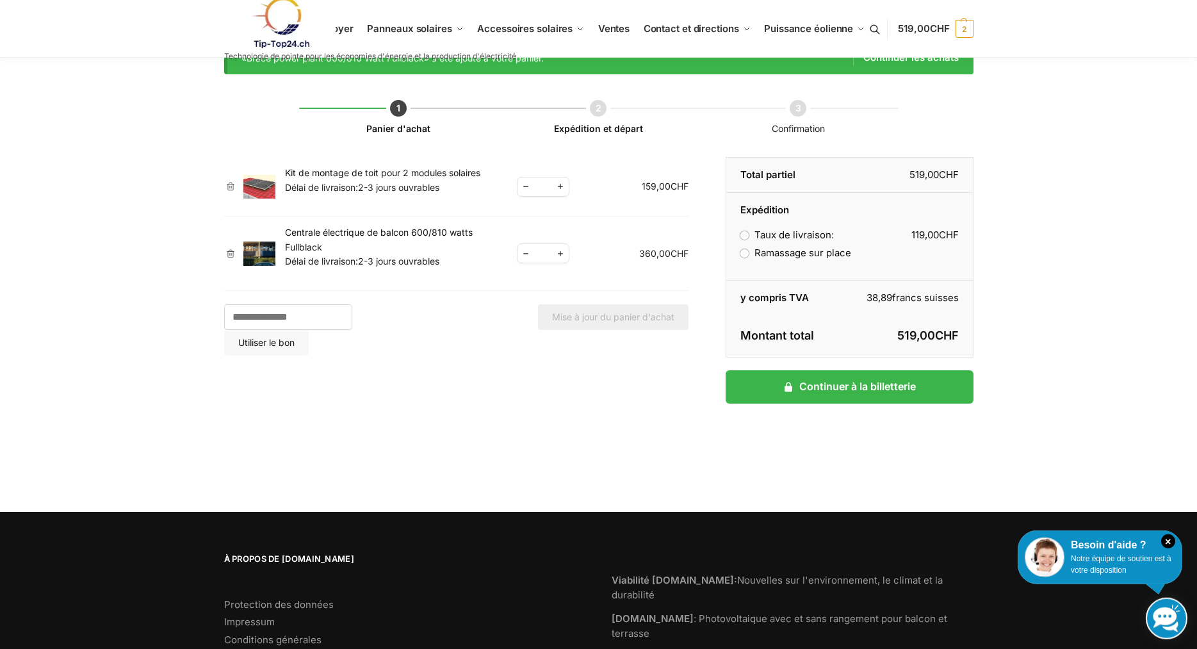
scroll to position [65, 0]
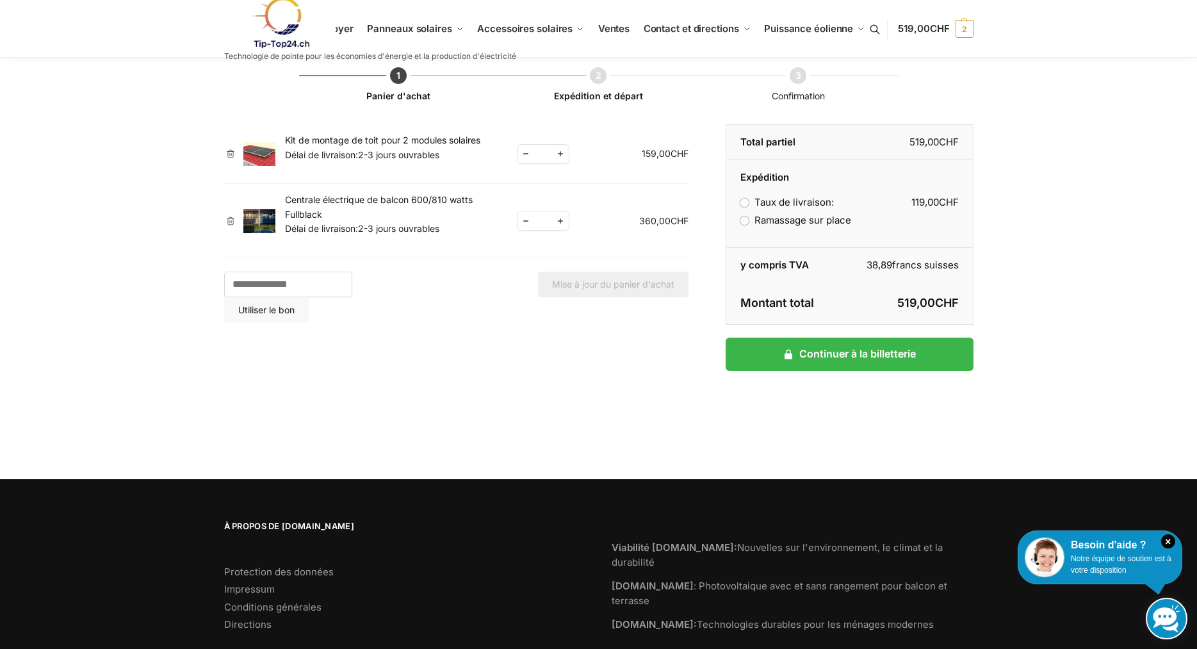
click at [521, 151] on span "Réduire la quantité" at bounding box center [526, 154] width 17 height 16
type input "*"
click at [524, 221] on span "Réduire la quantité" at bounding box center [526, 221] width 17 height 16
type input "*"
click at [644, 289] on button "Mise à jour du panier d'achat" at bounding box center [613, 285] width 151 height 26
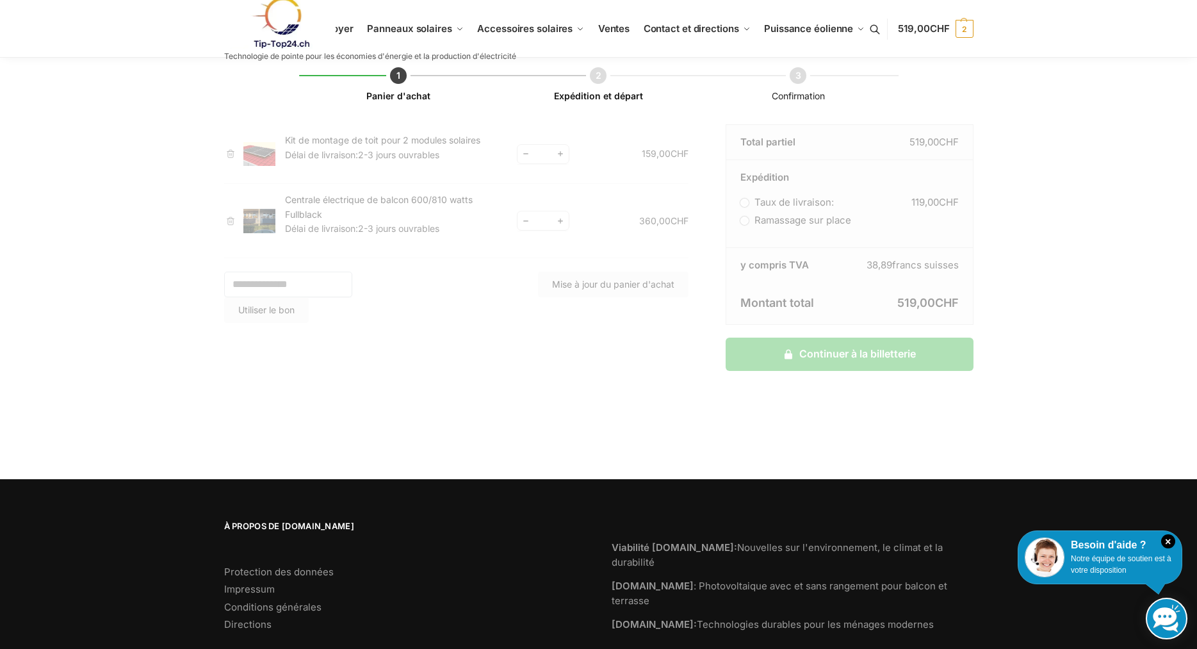
scroll to position [0, 0]
